Goal: Task Accomplishment & Management: Manage account settings

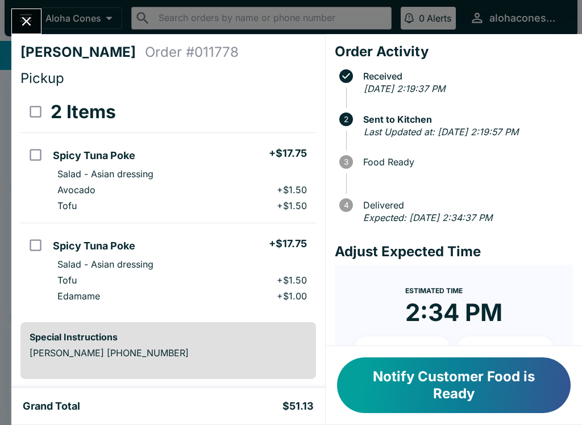
scroll to position [7, 0]
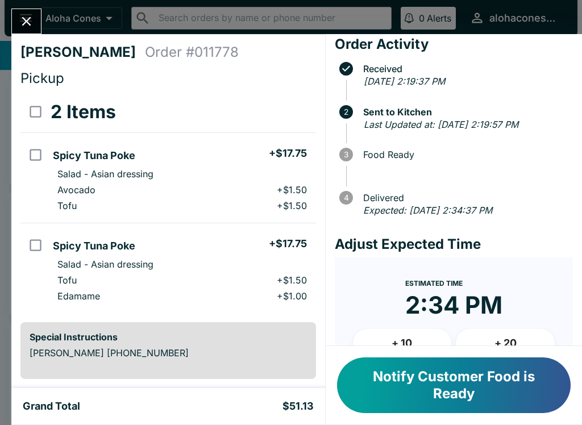
click at [19, 17] on icon "Close" at bounding box center [26, 21] width 15 height 15
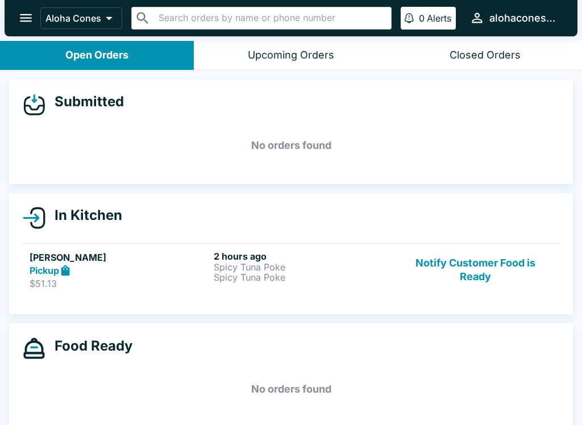
click at [185, 264] on div "Pickup" at bounding box center [120, 270] width 180 height 13
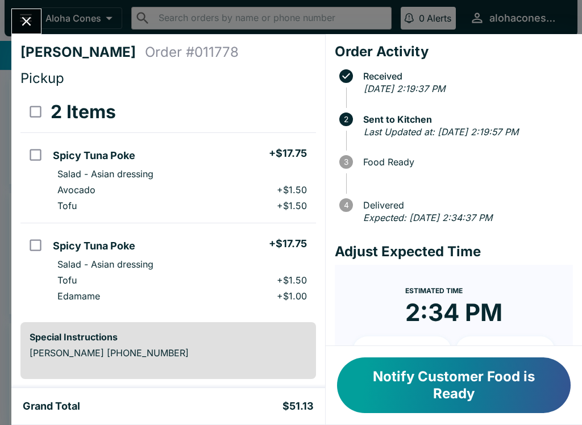
click at [430, 378] on button "Notify Customer Food is Ready" at bounding box center [454, 386] width 234 height 56
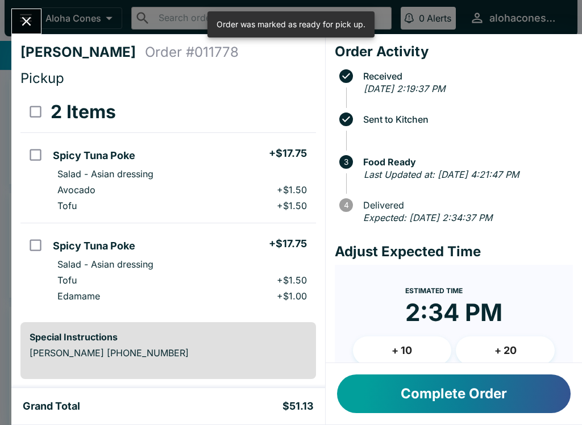
click at [384, 388] on button "Complete Order" at bounding box center [454, 394] width 234 height 39
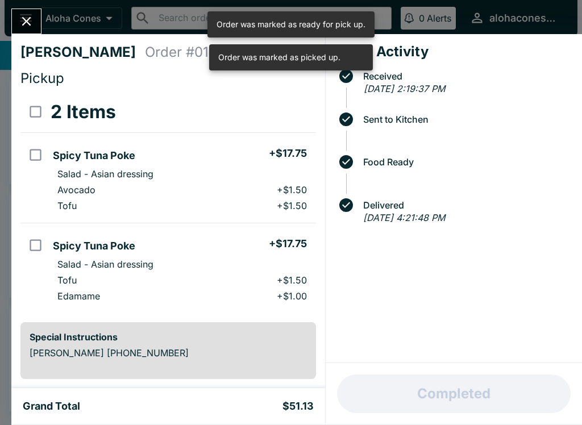
click at [30, 20] on icon "Close" at bounding box center [26, 21] width 15 height 15
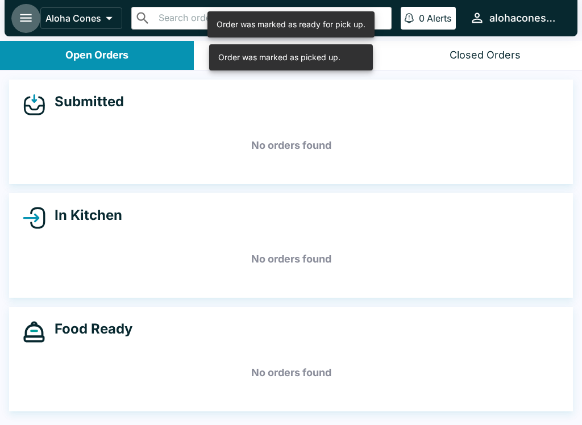
click at [26, 25] on icon "open drawer" at bounding box center [25, 17] width 15 height 15
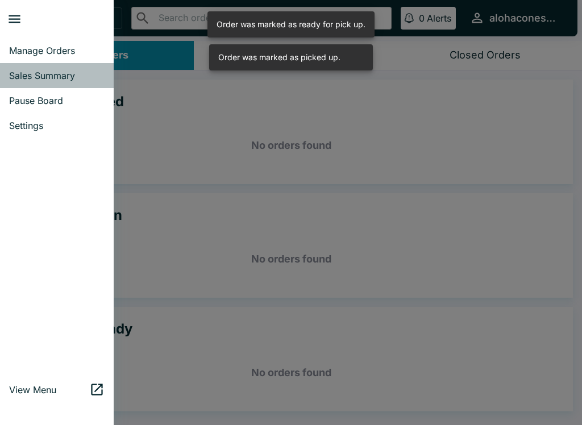
click at [16, 74] on span "Sales Summary" at bounding box center [57, 75] width 96 height 11
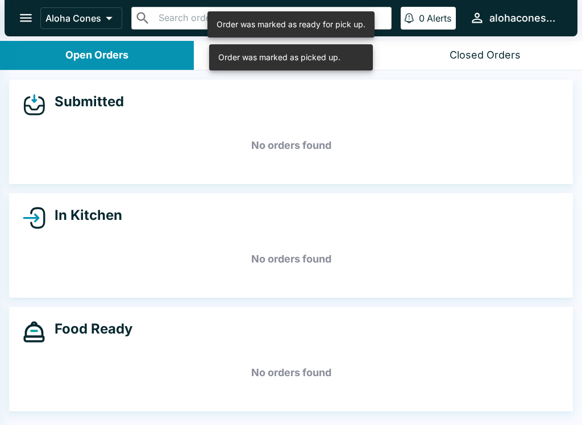
select select "03:00"
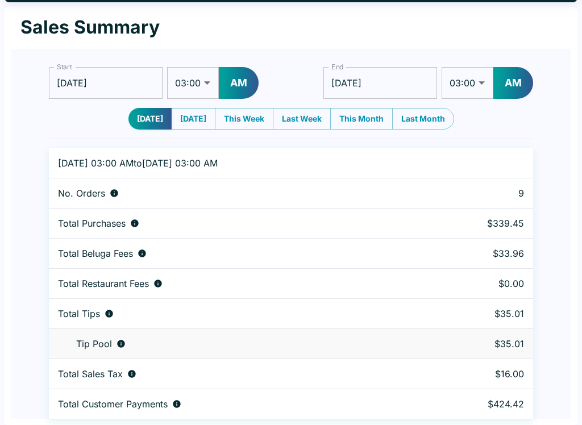
scroll to position [35, 0]
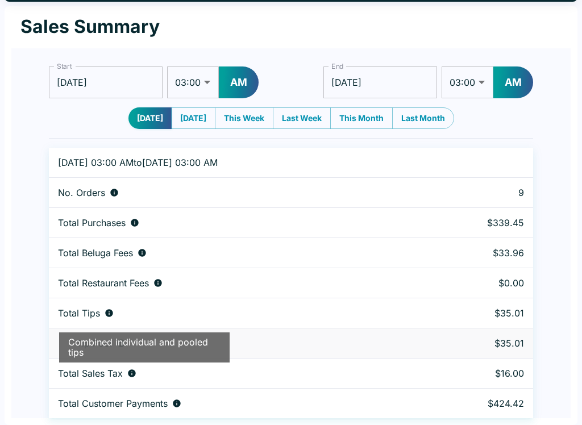
click at [320, 309] on div "Total Tips" at bounding box center [233, 313] width 351 height 11
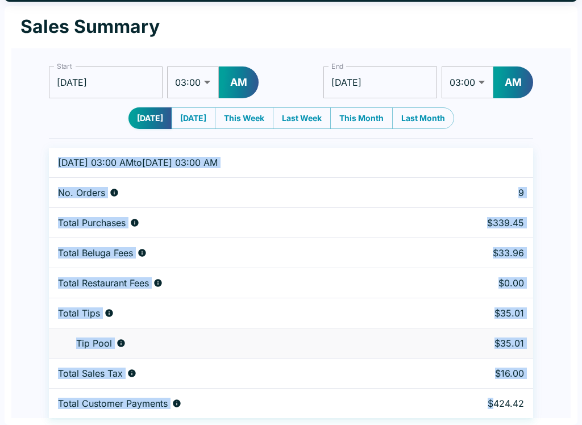
click at [545, 173] on div "Start [DATE] Start 01:00 01:30 02:00 02:30 03:00 03:30 04:00 04:30 05:00 05:30 …" at bounding box center [291, 237] width 512 height 361
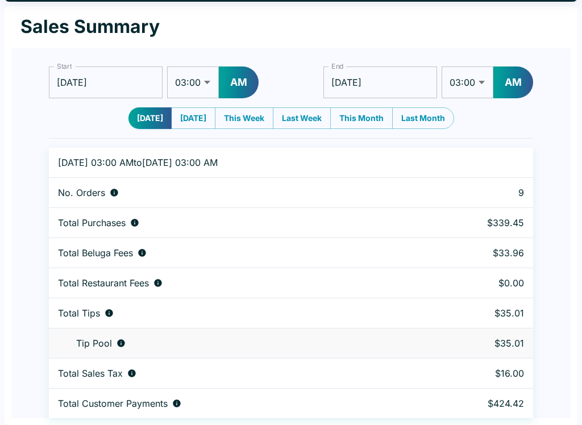
click at [550, 130] on div "Start [DATE] Start 01:00 01:30 02:00 02:30 03:00 03:30 04:00 04:30 05:00 05:30 …" at bounding box center [291, 233] width 560 height 370
